Goal: Information Seeking & Learning: Check status

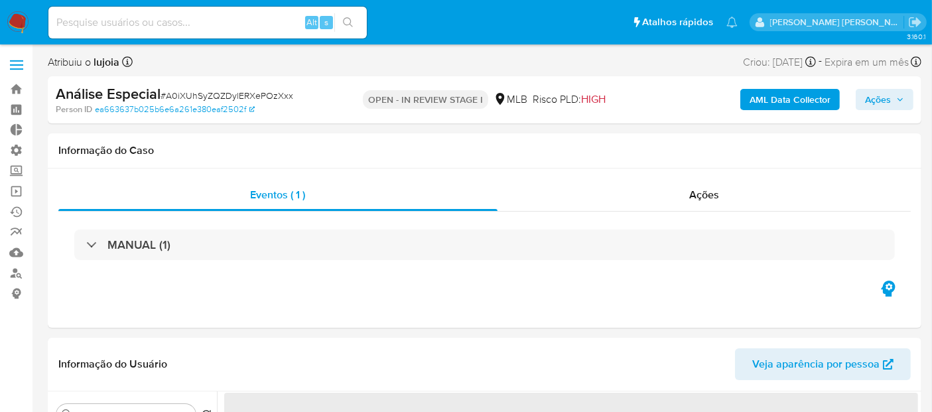
select select "10"
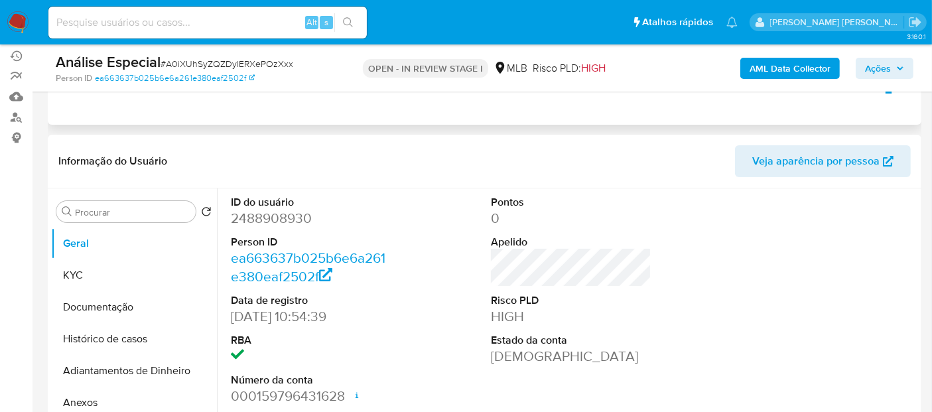
scroll to position [74, 0]
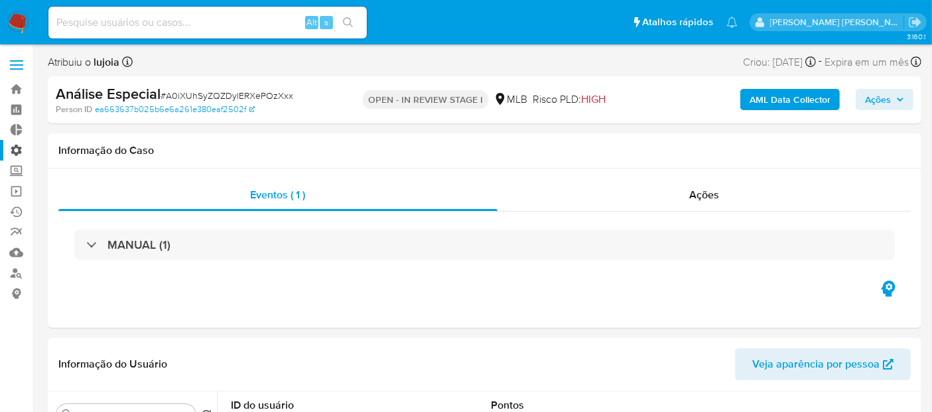
select select "10"
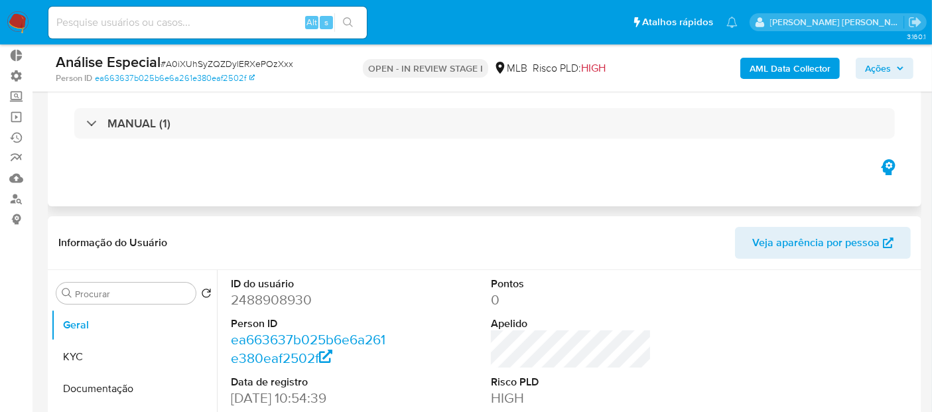
scroll to position [147, 0]
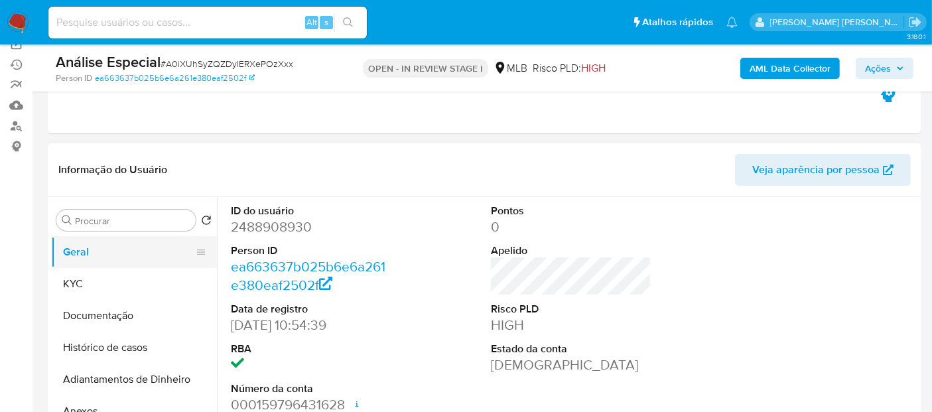
click at [85, 239] on button "Geral" at bounding box center [128, 252] width 155 height 32
click at [98, 253] on button "Geral" at bounding box center [128, 252] width 155 height 32
click at [561, 287] on div "Pontos 0 Apelido Risco PLD HIGH Estado da conta [PERSON_NAME]" at bounding box center [571, 309] width 174 height 224
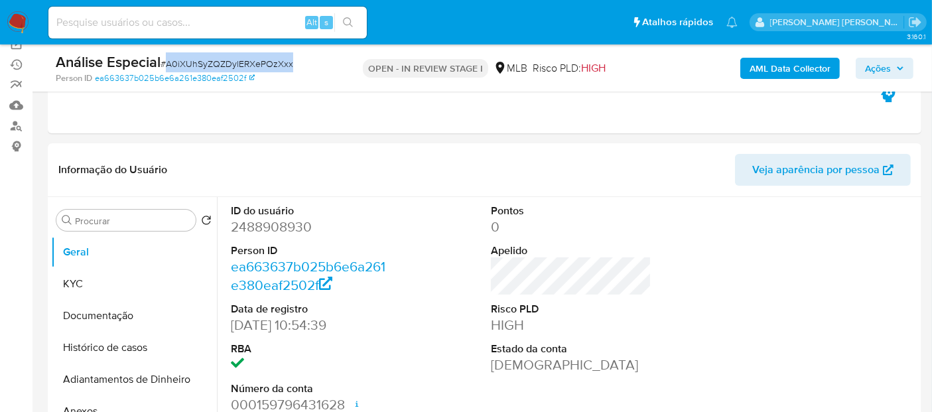
drag, startPoint x: 165, startPoint y: 63, endPoint x: 299, endPoint y: 58, distance: 134.8
click at [299, 58] on div "Análise Especial # A0iXUhSyZQZDylERXePOzXxx" at bounding box center [196, 62] width 281 height 20
copy span "A0iXUhSyZQZDylERXePOzXxx"
click at [888, 71] on span "Ações" at bounding box center [878, 68] width 26 height 21
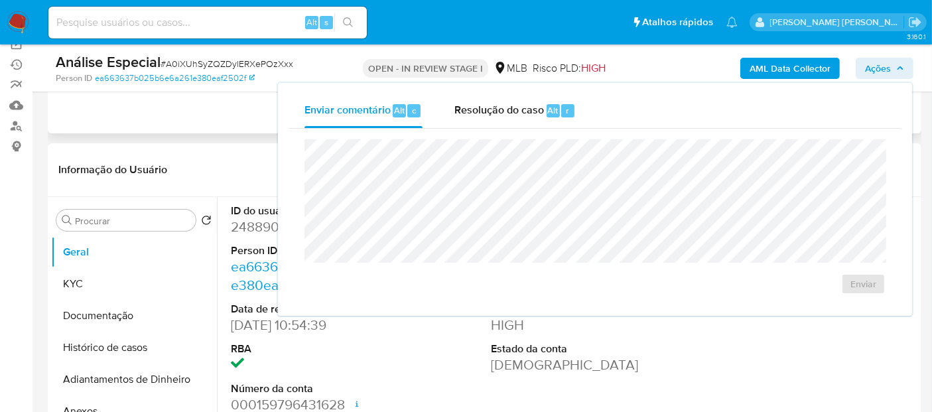
click at [244, 109] on div "Eventos ( 1 ) Ações MANUAL (1)" at bounding box center [485, 53] width 874 height 159
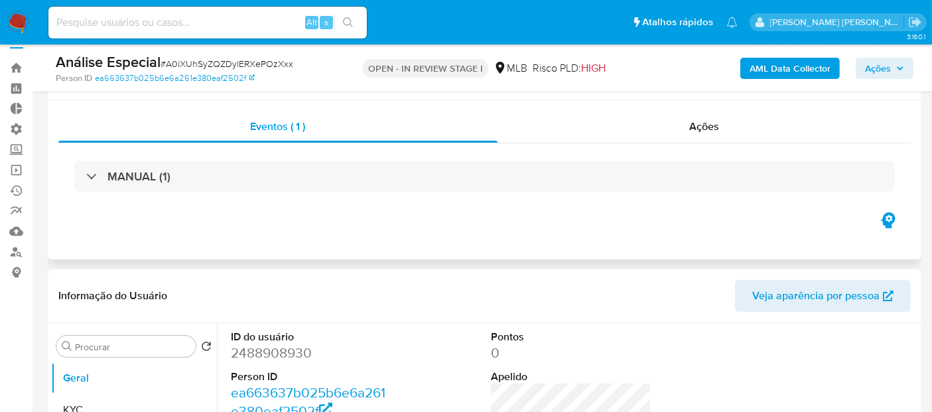
scroll to position [0, 0]
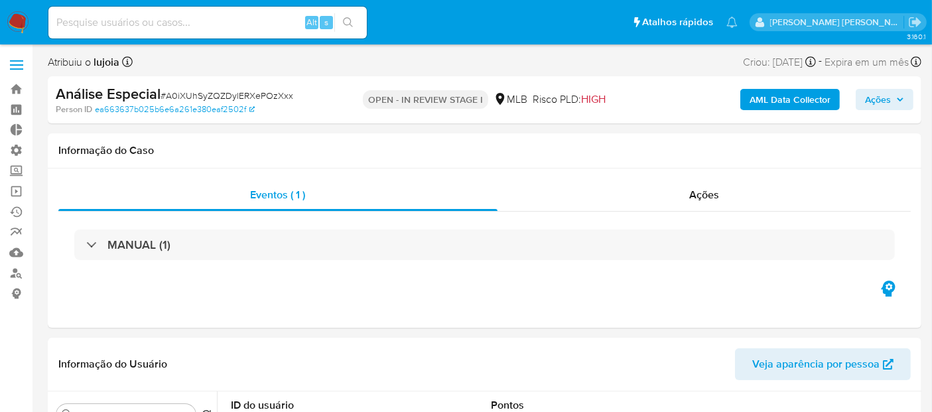
click at [890, 101] on span "Ações" at bounding box center [878, 99] width 26 height 21
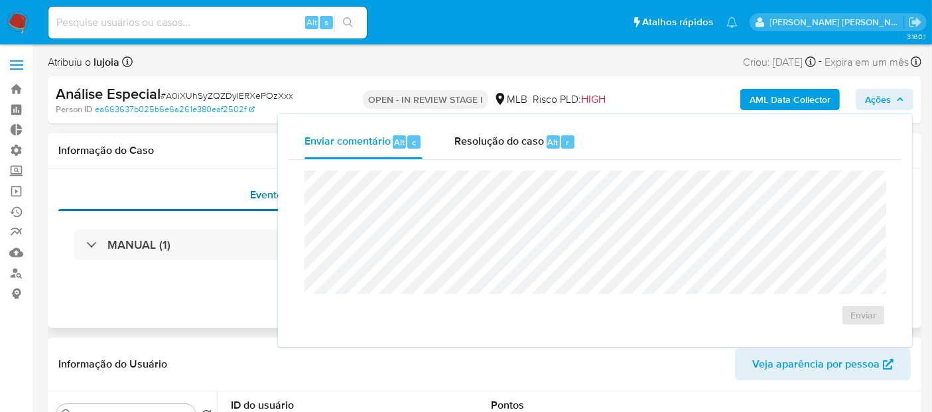
click at [215, 179] on div "Eventos ( 1 )" at bounding box center [277, 195] width 439 height 32
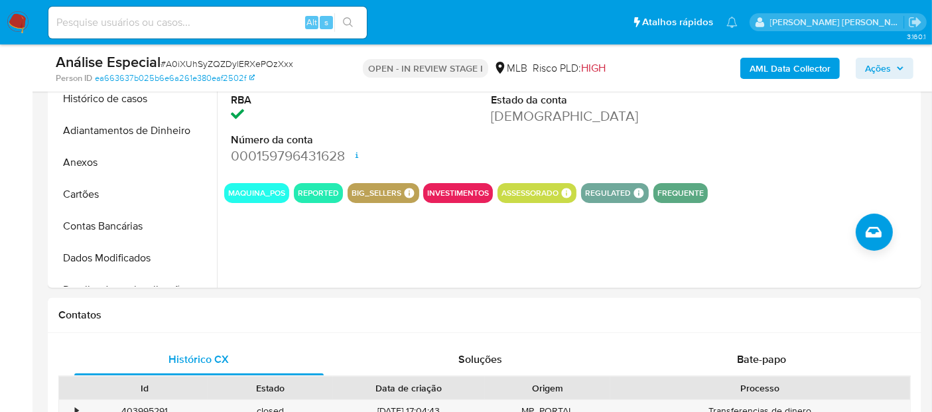
scroll to position [295, 0]
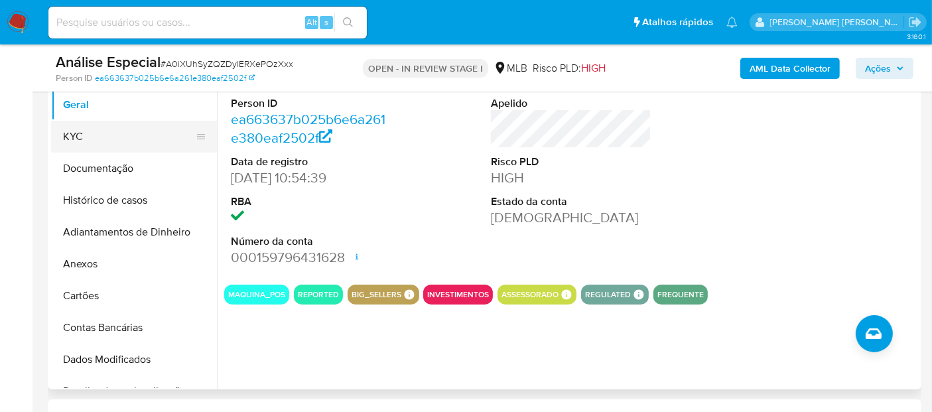
click at [98, 139] on button "KYC" at bounding box center [128, 137] width 155 height 32
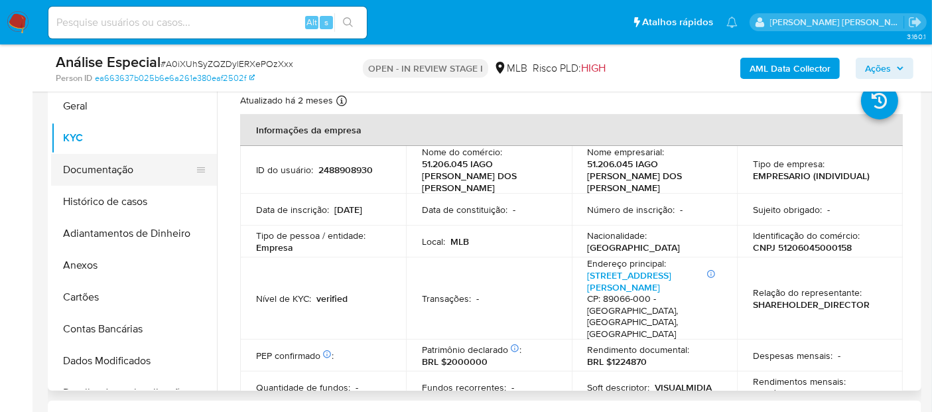
scroll to position [221, 0]
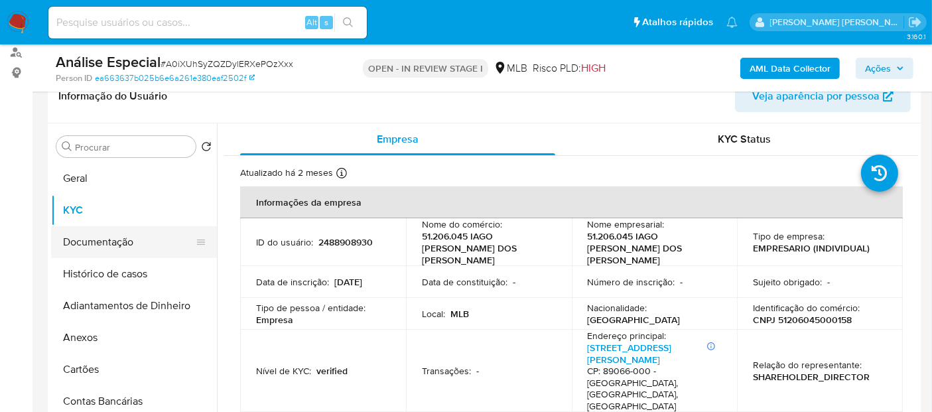
click at [93, 240] on button "Documentação" at bounding box center [128, 242] width 155 height 32
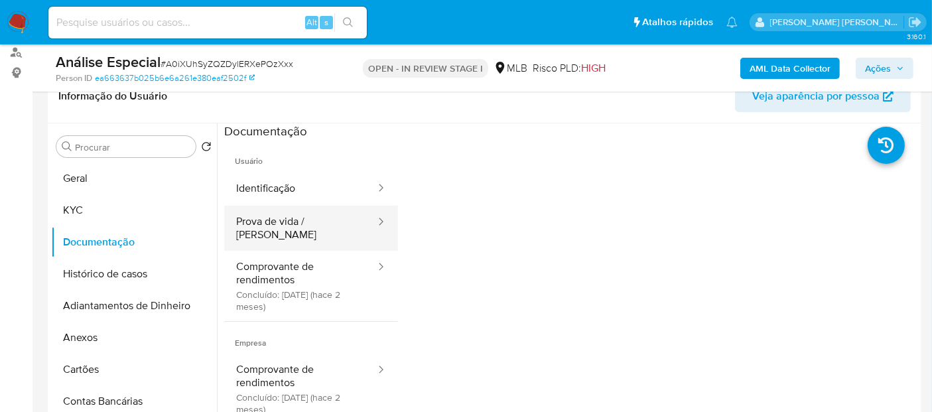
click at [281, 231] on button "Prova de vida / [PERSON_NAME]" at bounding box center [300, 228] width 153 height 45
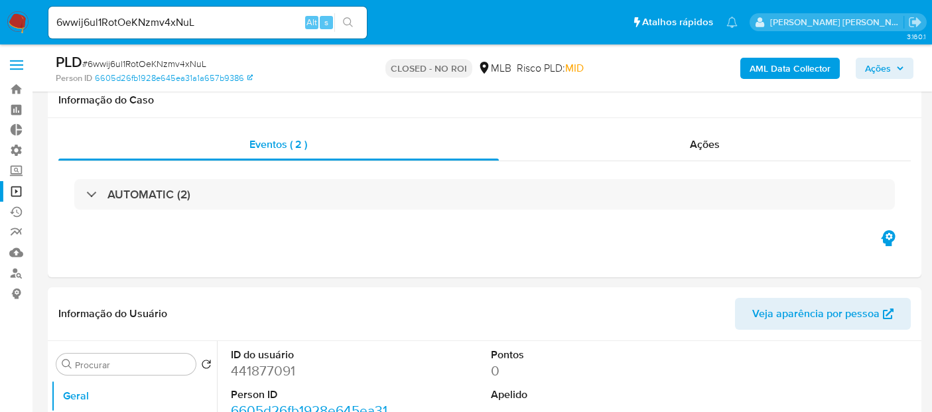
select select "10"
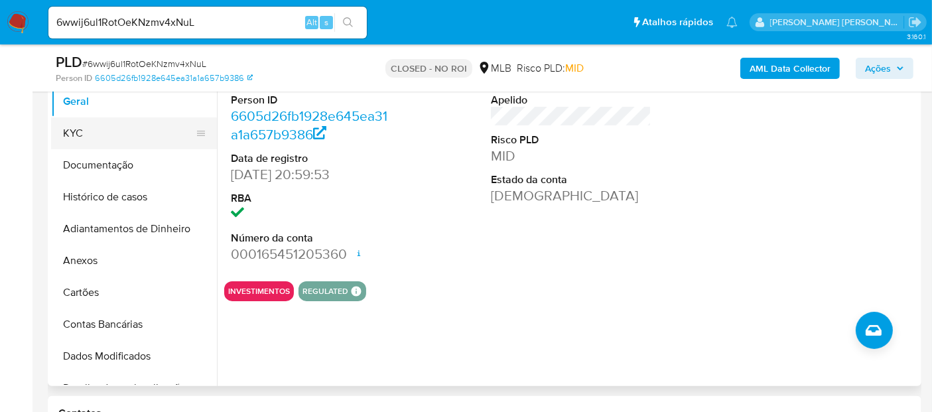
click at [86, 141] on button "KYC" at bounding box center [128, 133] width 155 height 32
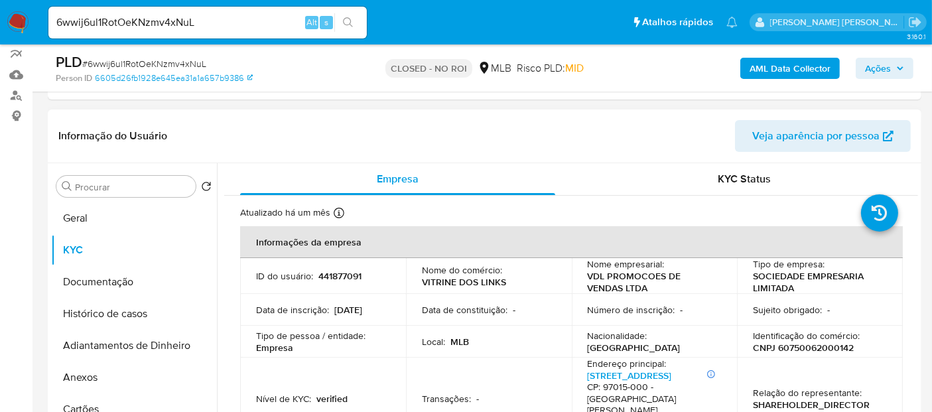
scroll to position [147, 0]
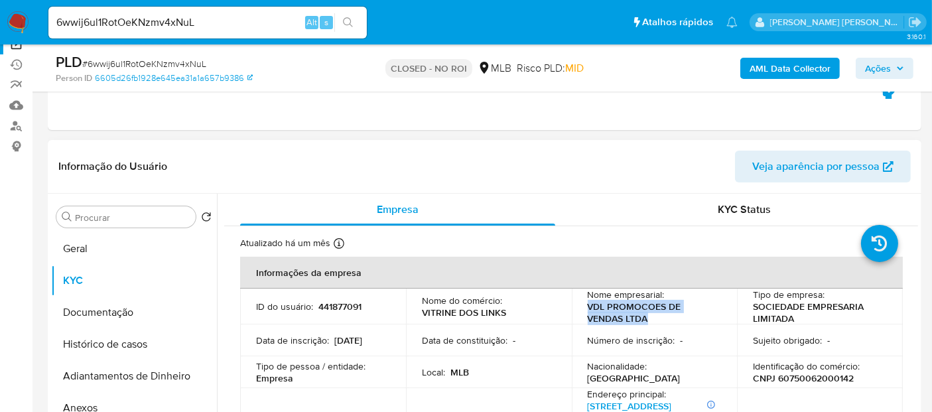
drag, startPoint x: 585, startPoint y: 306, endPoint x: 643, endPoint y: 318, distance: 59.7
click at [643, 318] on p "VDL PROMOCOES DE VENDAS LTDA" at bounding box center [652, 312] width 129 height 24
copy p "VDL PROMOCOES DE VENDAS LTDA"
